Goal: Task Accomplishment & Management: Manage account settings

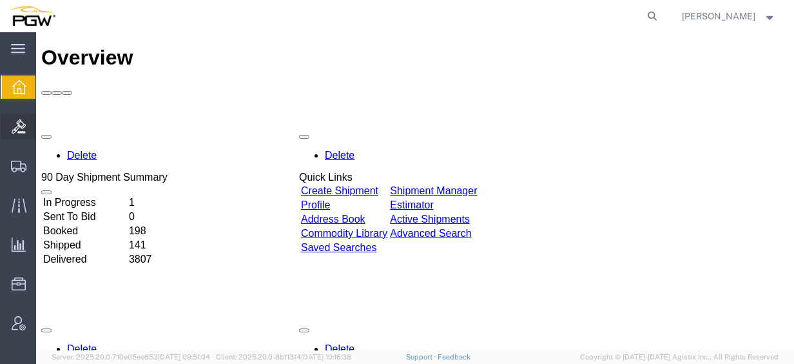
click at [40, 125] on span "Bids" at bounding box center [39, 126] width 9 height 26
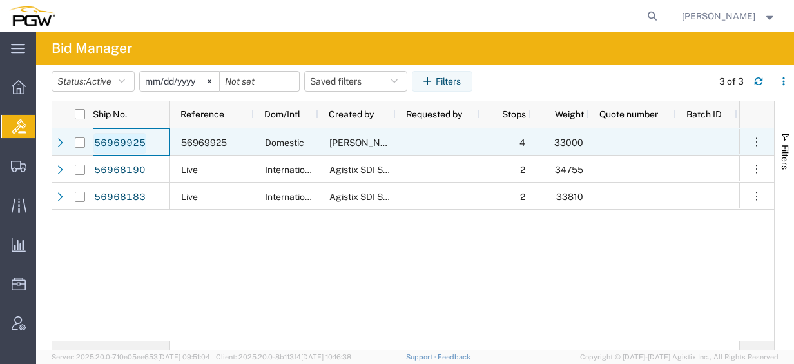
click at [134, 142] on link "56969925" at bounding box center [119, 143] width 53 height 21
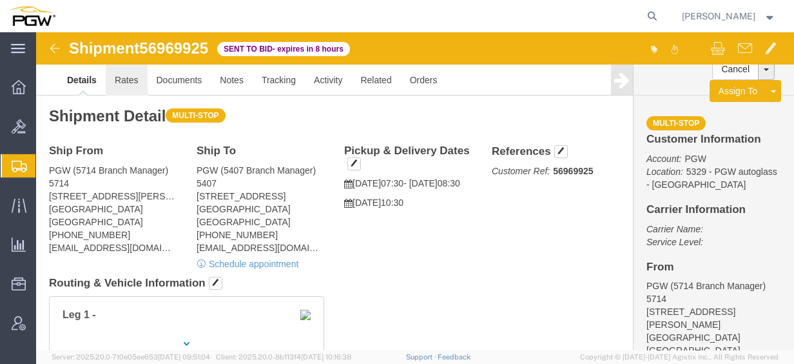
click link "Rates"
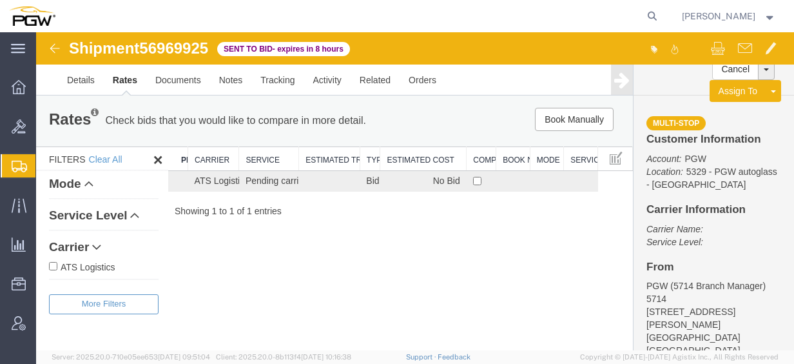
click at [0, 0] on span "Create from Template" at bounding box center [0, 0] width 0 height 0
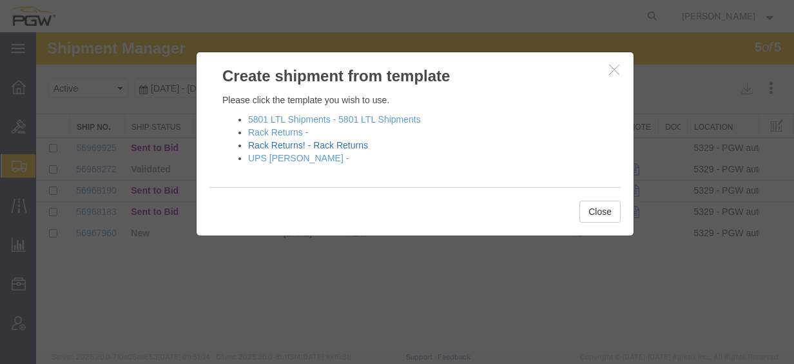
click at [304, 147] on link "Rack Returns! - Rack Returns" at bounding box center [308, 145] width 120 height 10
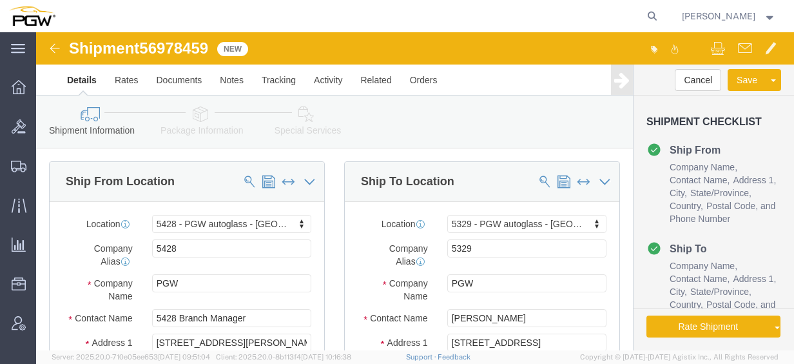
select select "28281"
select select "28253"
type input "w"
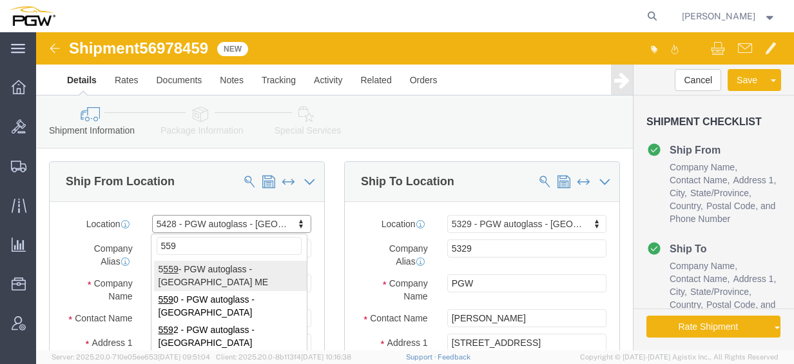
type input "559"
select select "28369"
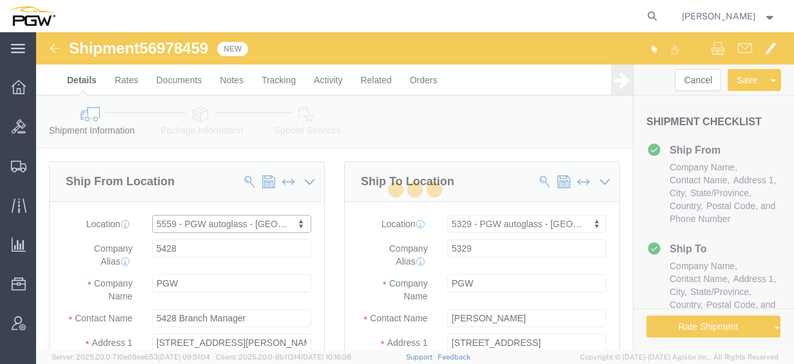
type input "5559"
type input "5559 Branch Manager"
type input "[STREET_ADDRESS][PERSON_NAME]"
type input "[PERSON_NAME]"
type input "04092"
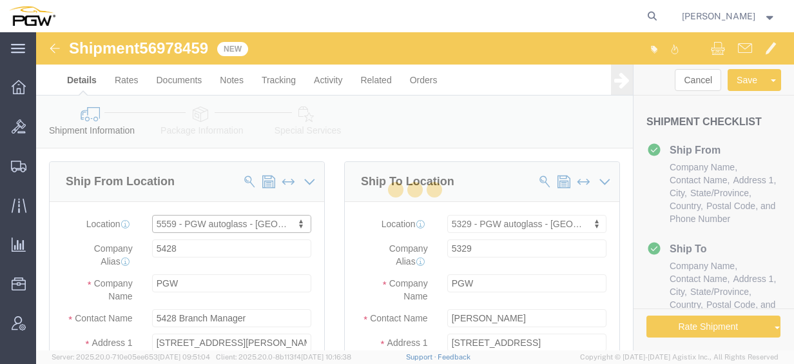
type input "[PHONE_NUMBER]"
type input "[EMAIL_ADDRESS][DOMAIN_NAME]"
select select "ME"
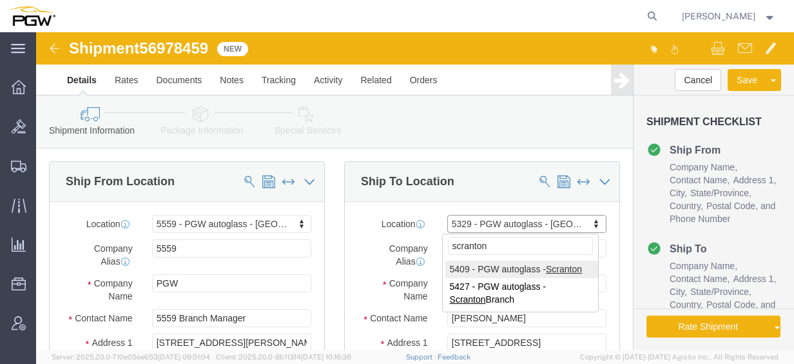
type input "scranton"
select select "61931"
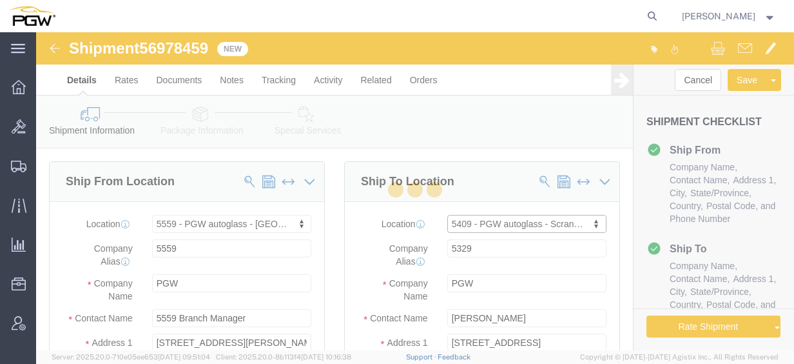
type input "5409"
type input "5409 Branch Manager"
type input "[STREET_ADDRESS]"
type input "Pittston"
type input "18640"
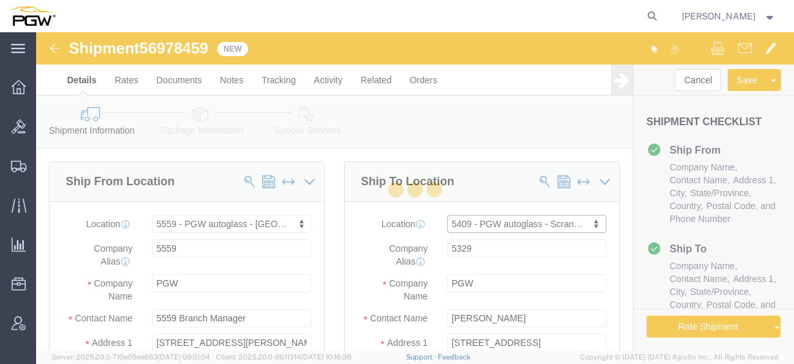
type input "[PHONE_NUMBER]"
type input "[EMAIL_ADDRESS][DOMAIN_NAME]"
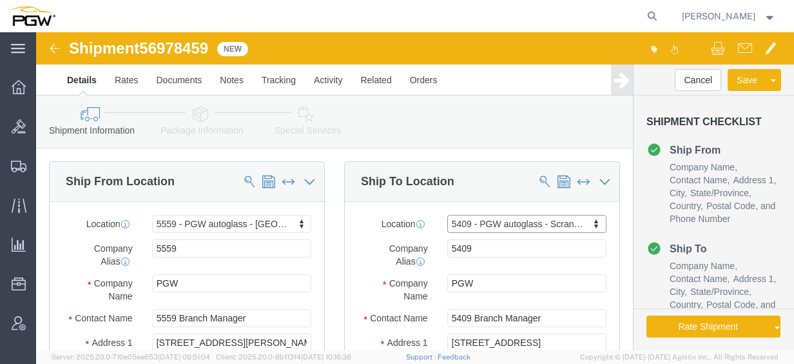
select select "PA"
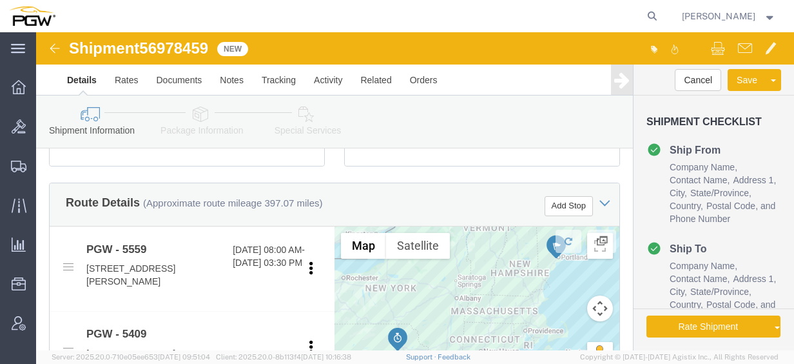
scroll to position [433, 0]
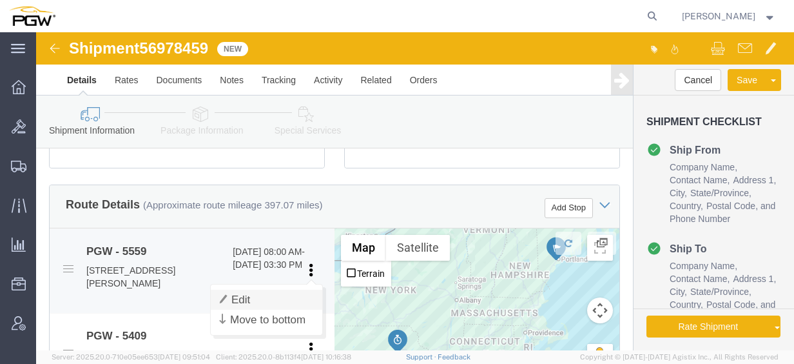
click link "Edit"
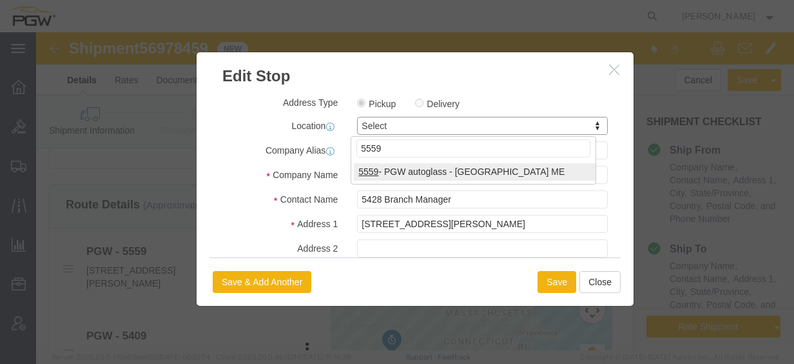
type input "5559"
select select "28369"
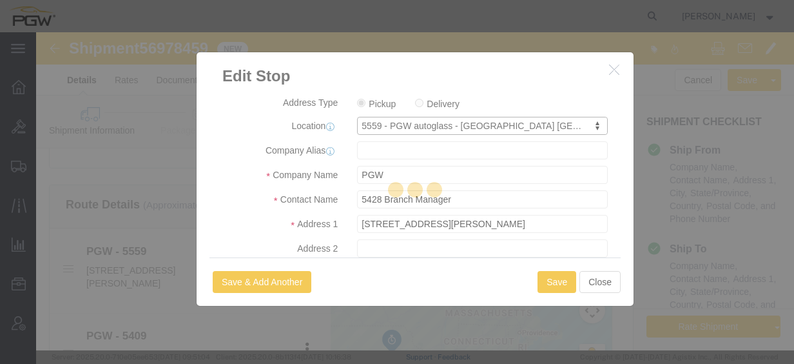
type input "5559"
type input "5559 Branch Manager"
type input "[STREET_ADDRESS][PERSON_NAME]"
type input "[PERSON_NAME]"
type input "04092"
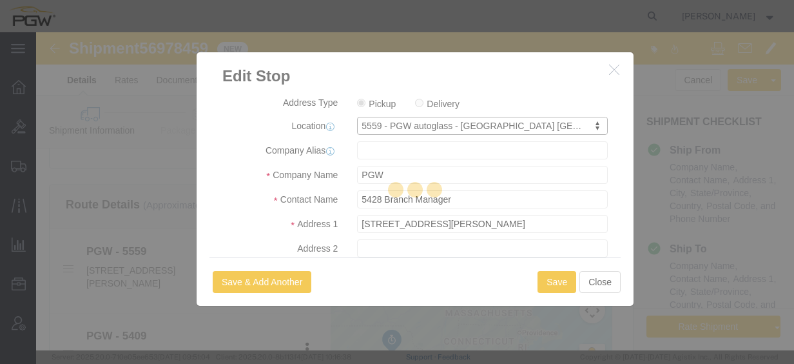
type input "[PHONE_NUMBER]"
type input "[EMAIL_ADDRESS][DOMAIN_NAME]"
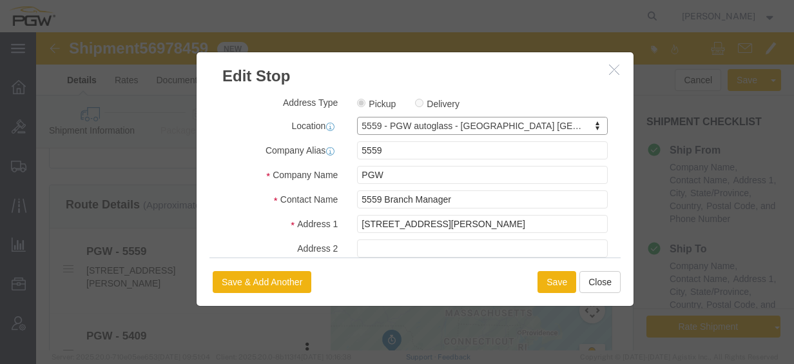
select select "ME"
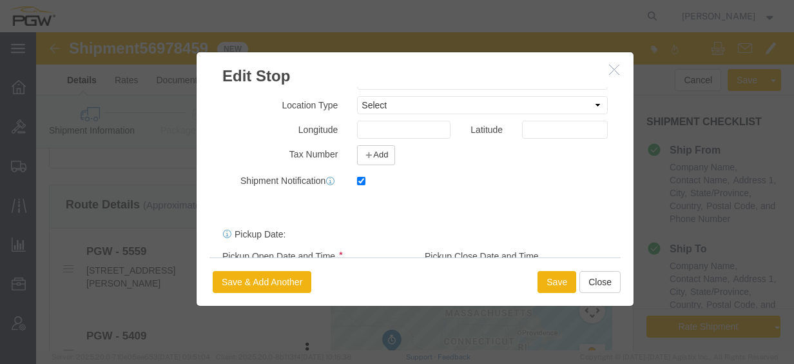
scroll to position [366, 0]
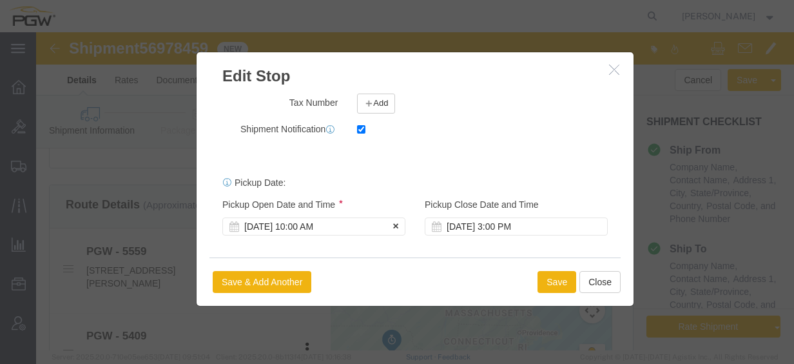
click div "[DATE] 10:00 AM"
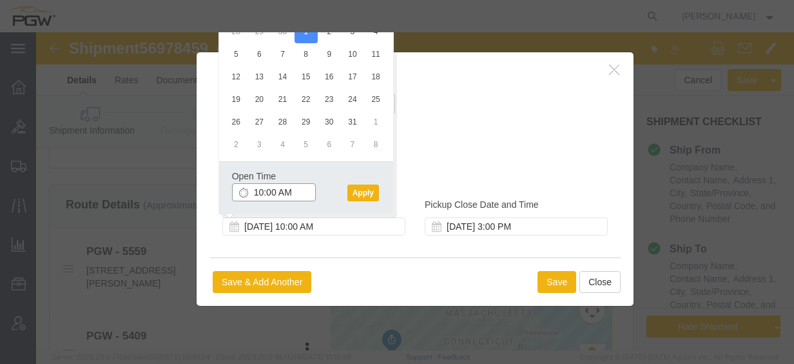
click input "10:00 AM"
click input "8:00 AM"
type input "8:30 AM"
click button "Apply"
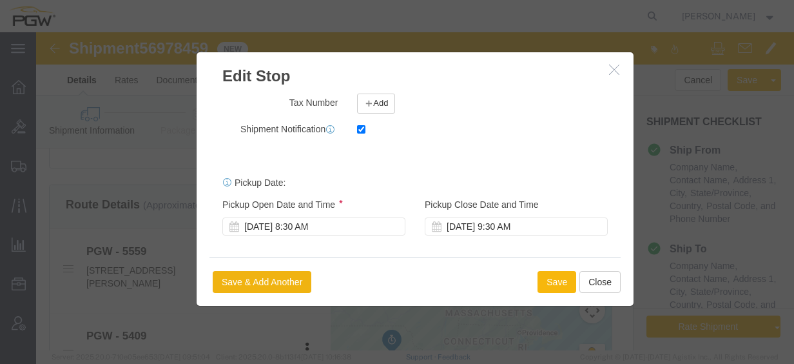
click button "Save"
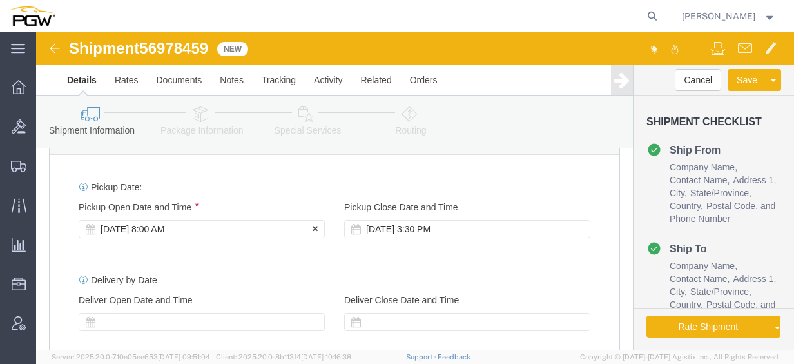
click div "[DATE] 8:00 AM"
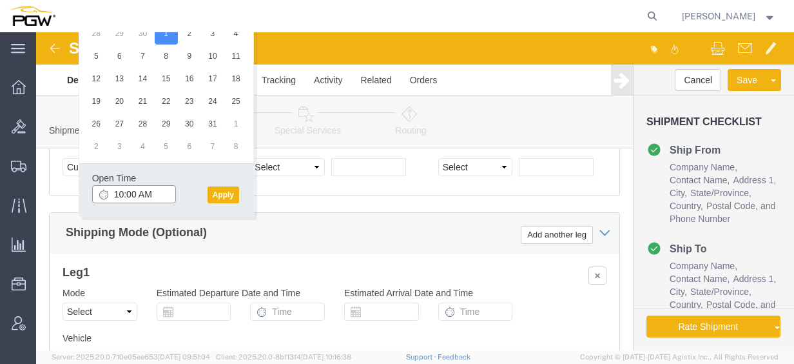
click input "10:00 AM"
type input "8:30 AM"
click button "Apply"
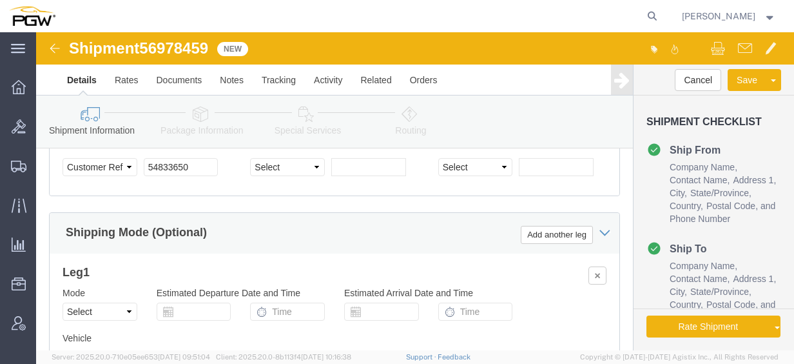
click span "56978459"
copy span "56978459"
drag, startPoint x: 160, startPoint y: 138, endPoint x: 168, endPoint y: 139, distance: 8.4
click input "54833650"
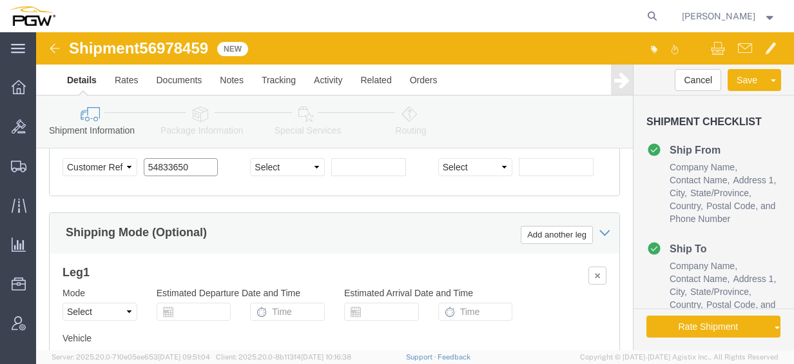
drag, startPoint x: 147, startPoint y: 143, endPoint x: 61, endPoint y: 137, distance: 86.6
click div "Select Account Type Activity ID Airline Appointment Number ASN Batch Request # …"
paste input "6978459"
click input "56978459"
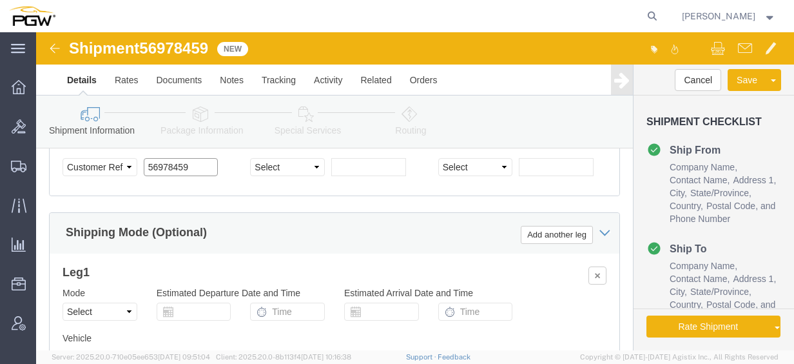
type input "56978459"
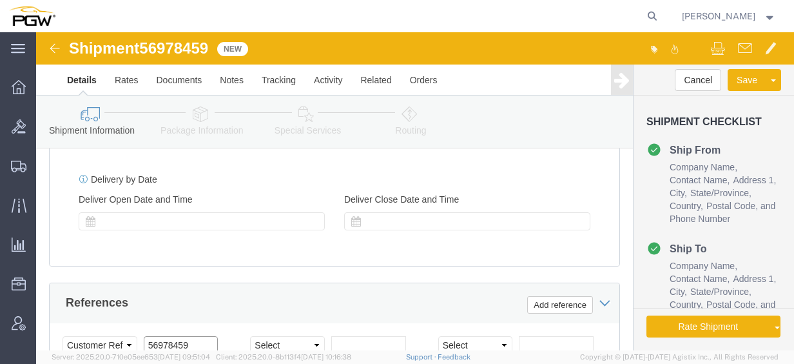
scroll to position [797, 0]
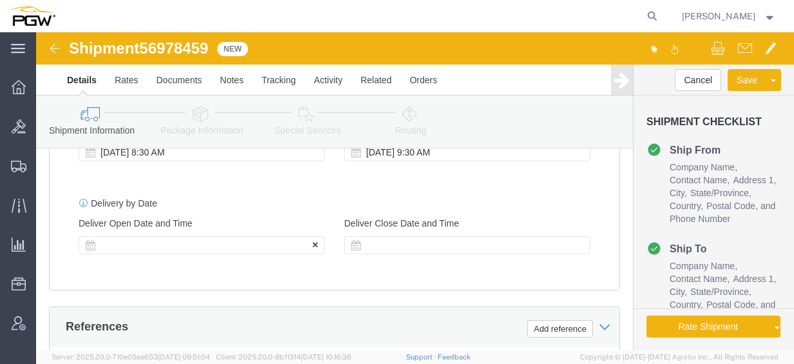
click div
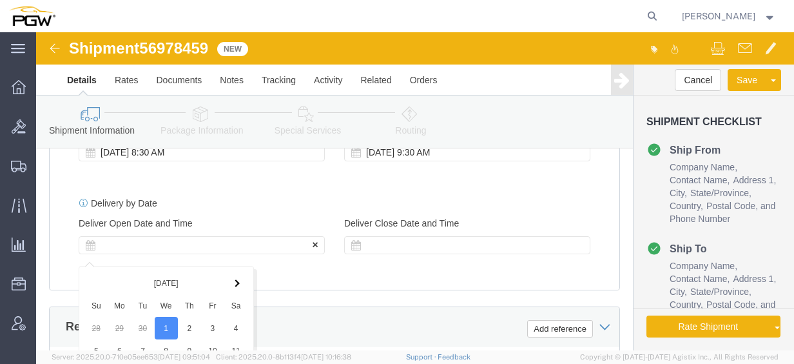
scroll to position [1092, 0]
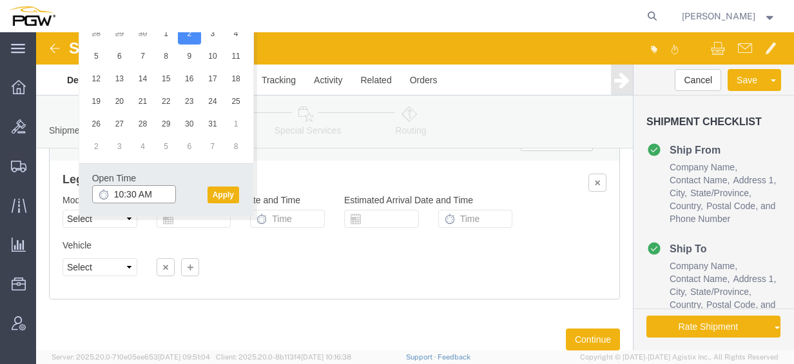
click input "10:30 AM"
type input "8:30 AM"
click button "Apply"
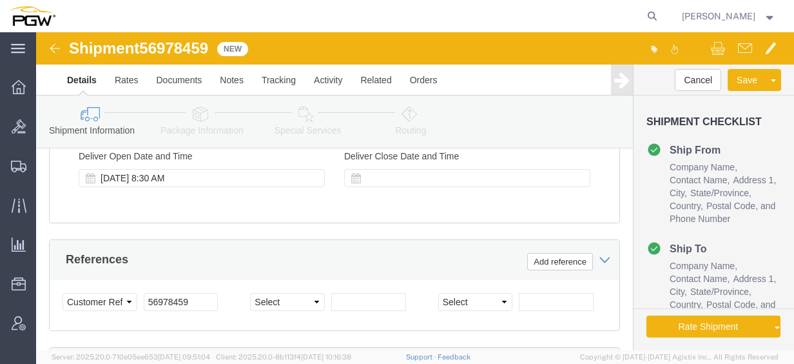
scroll to position [857, 0]
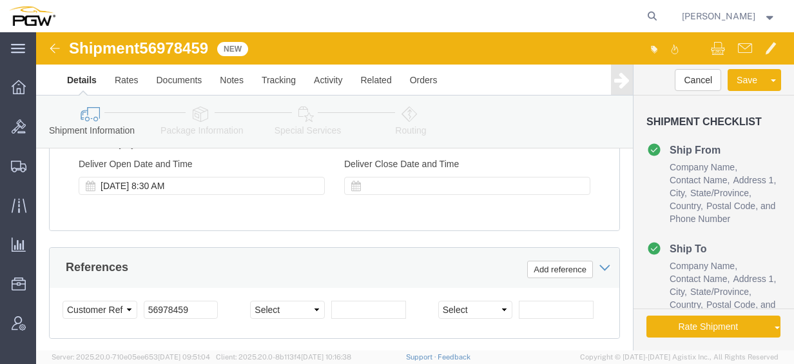
click icon
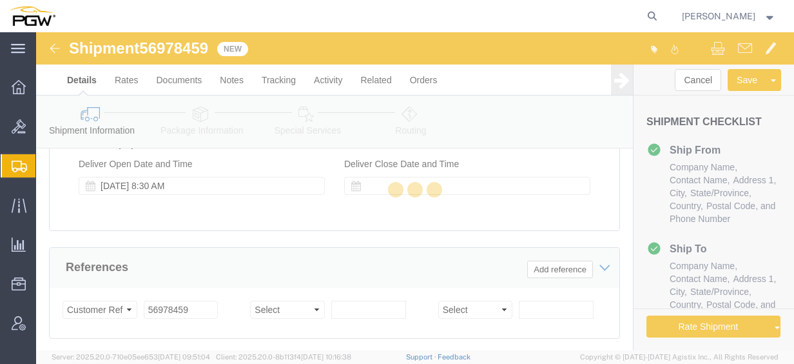
select select
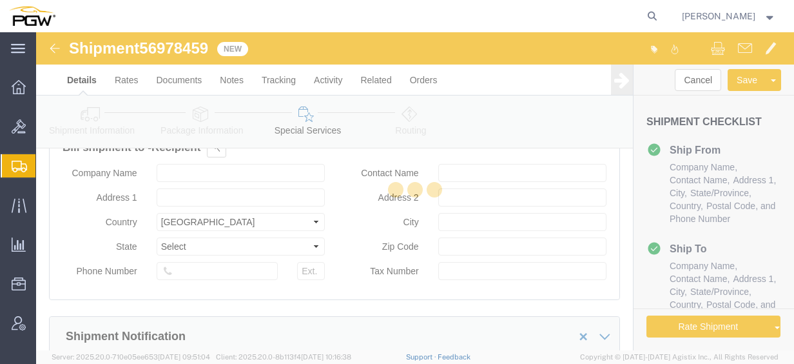
scroll to position [113, 0]
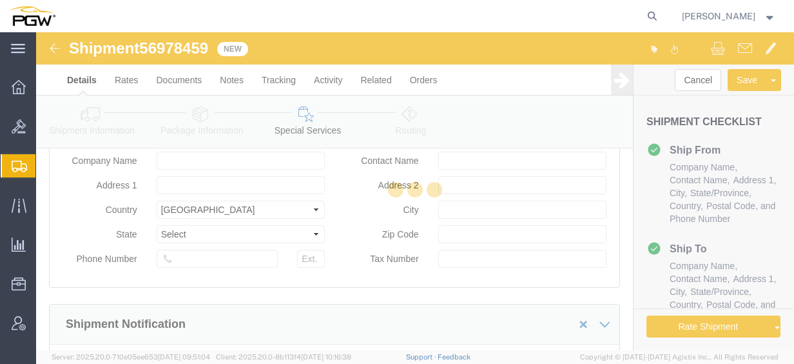
select select "COSTCENTER"
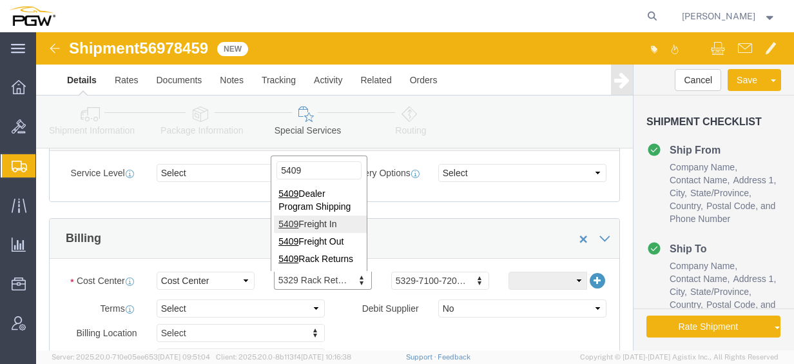
scroll to position [568, 0]
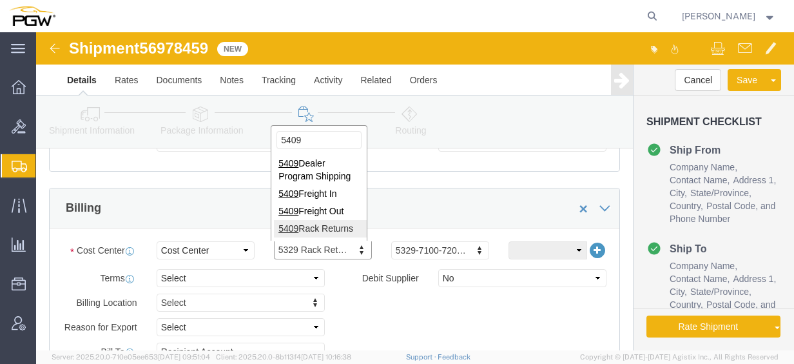
type input "5409"
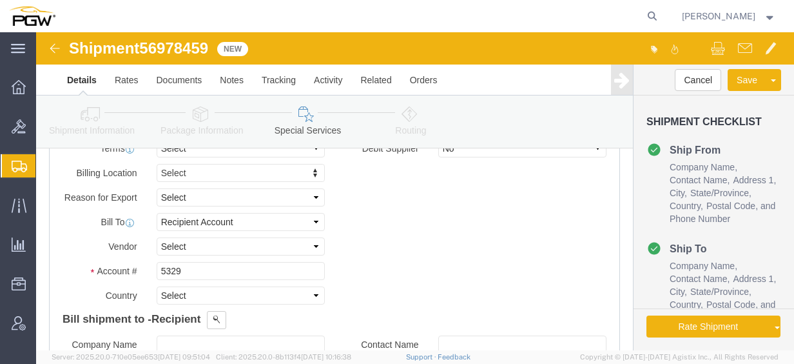
scroll to position [719, 0]
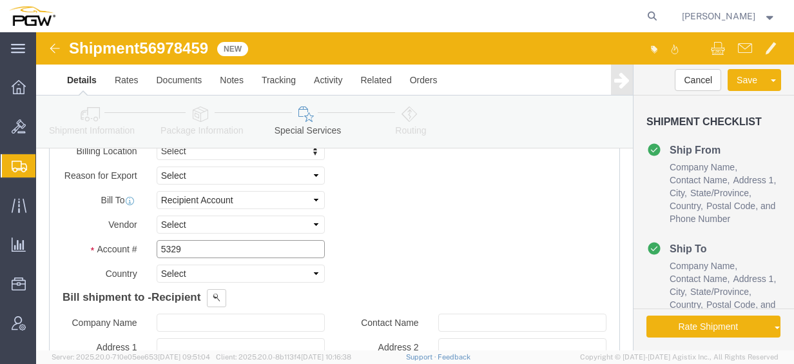
click input "5329"
drag, startPoint x: 173, startPoint y: 213, endPoint x: 63, endPoint y: 203, distance: 110.7
click div "Billing Location Select Select My Profile Location 5303 - PGW autoglass - Corpo…"
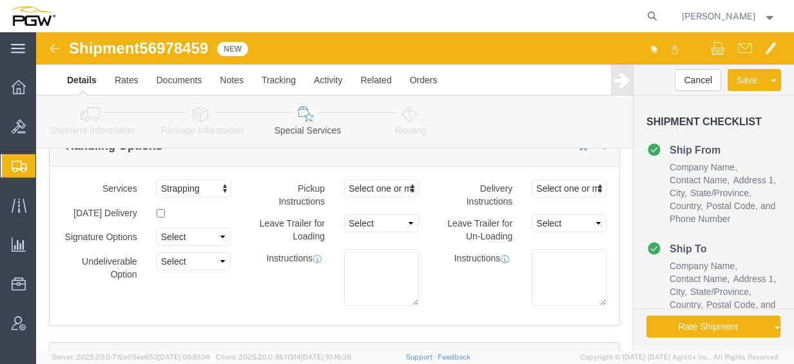
scroll to position [0, 0]
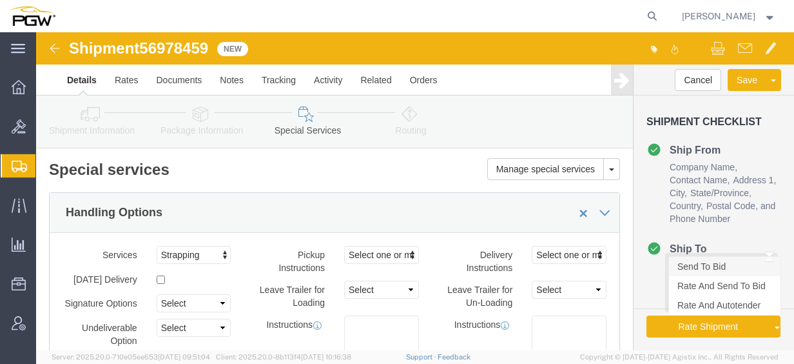
type input "5409"
click link "Send To Bid"
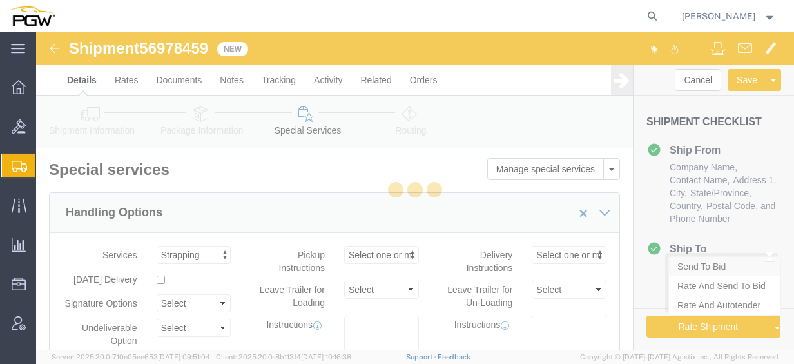
select select "COSTCENTER"
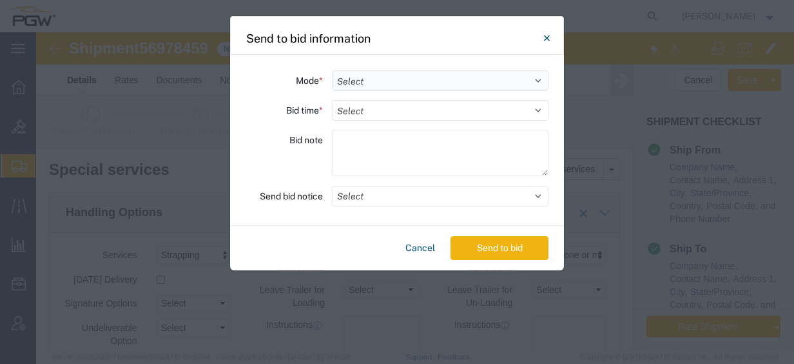
click at [439, 86] on select "Select Small Parcel Truckload Air Rail Less than Truckload Ocean Freight Multi-…" at bounding box center [440, 80] width 217 height 21
select select "TL"
click at [332, 70] on select "Select Small Parcel Truckload Air Rail Less than Truckload Ocean Freight Multi-…" at bounding box center [440, 80] width 217 height 21
click at [388, 109] on select "Select 30 Min (Rush) 1 Hour (Rush) 2 Hours (Rush) 4 Hours (Rush) 8 Hours (Rush)…" at bounding box center [440, 110] width 217 height 21
select select "24"
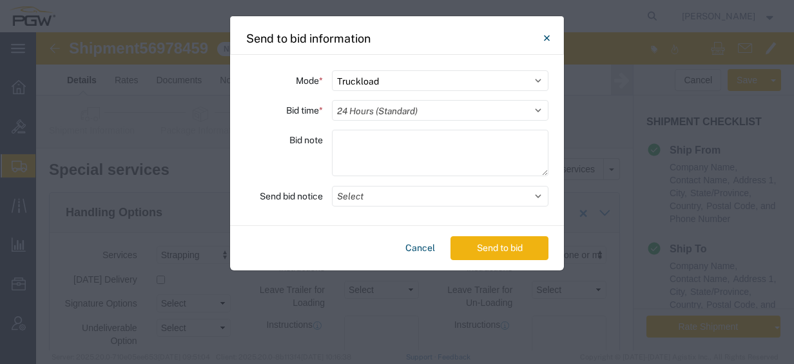
click at [332, 100] on select "Select 30 Min (Rush) 1 Hour (Rush) 2 Hours (Rush) 4 Hours (Rush) 8 Hours (Rush)…" at bounding box center [440, 110] width 217 height 21
click at [485, 249] on button "Send to bid" at bounding box center [500, 248] width 98 height 24
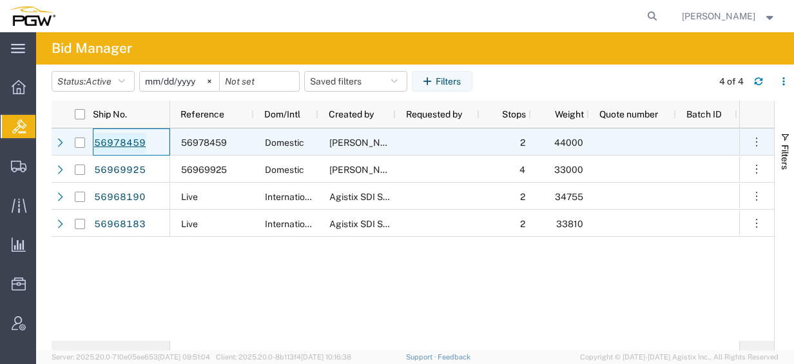
click at [128, 145] on link "56978459" at bounding box center [119, 143] width 53 height 21
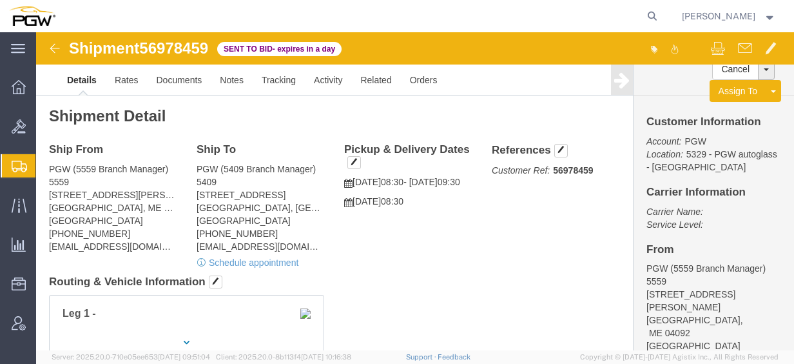
click span "56978459"
copy span "56978459"
click at [44, 123] on span "Bids" at bounding box center [39, 126] width 9 height 26
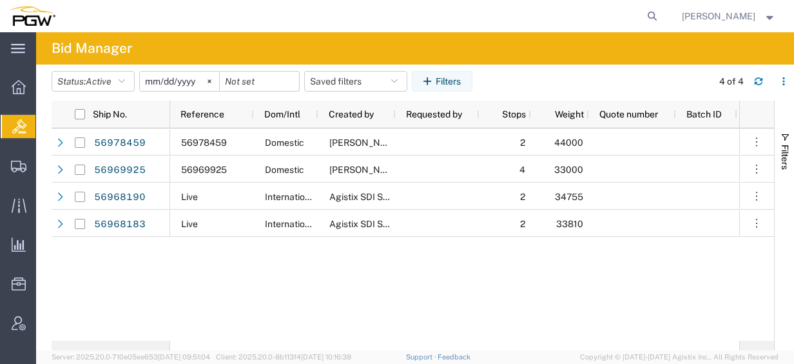
click at [185, 300] on div "2 44000 Domestic [PERSON_NAME] 56978459 4 33000 Domestic [PERSON_NAME] 56969925…" at bounding box center [454, 234] width 569 height 212
click at [218, 296] on div "2 44000 Domestic [PERSON_NAME] 56978459 4 33000 Domestic [PERSON_NAME] 56969925…" at bounding box center [454, 234] width 569 height 212
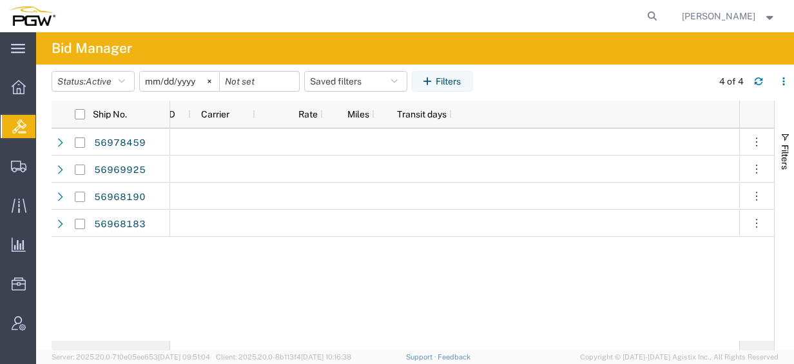
scroll to position [0, 584]
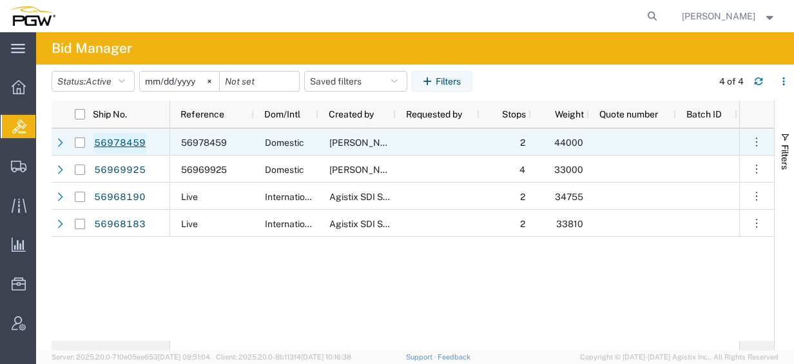
click at [135, 137] on link "56978459" at bounding box center [119, 143] width 53 height 21
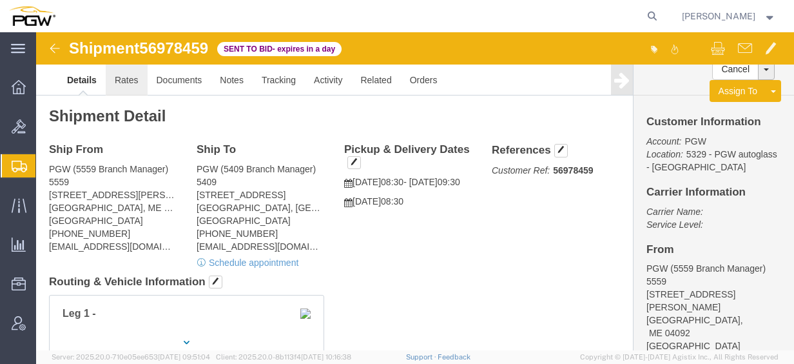
click link "Rates"
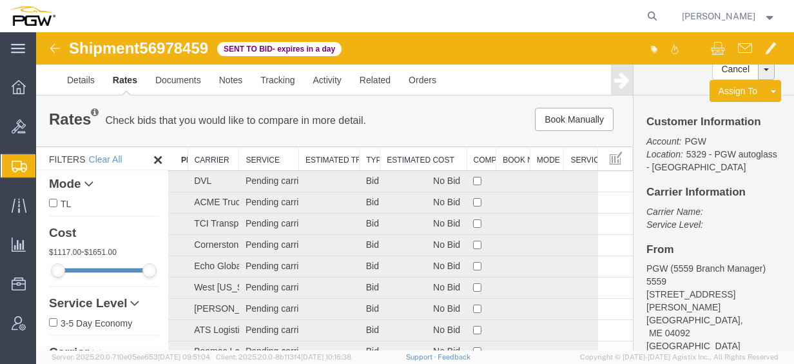
click at [405, 156] on th "Estimated Cost" at bounding box center [423, 159] width 86 height 24
